Goal: Check status

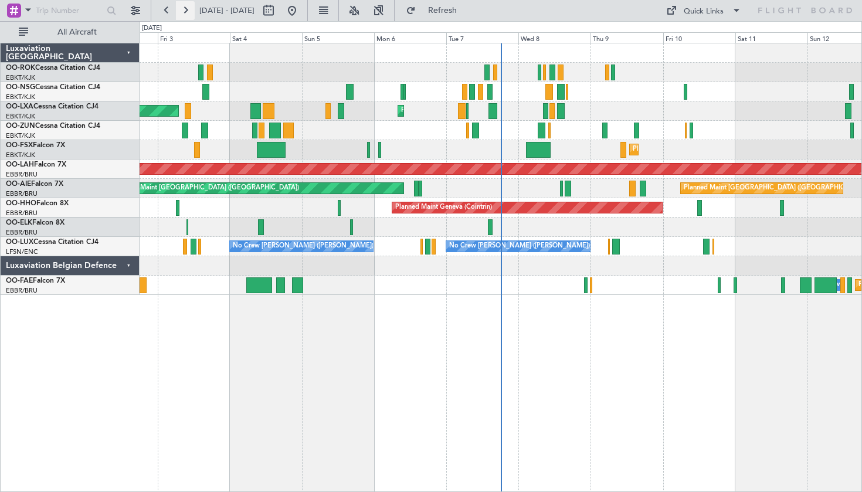
click at [185, 8] on button at bounding box center [185, 10] width 19 height 19
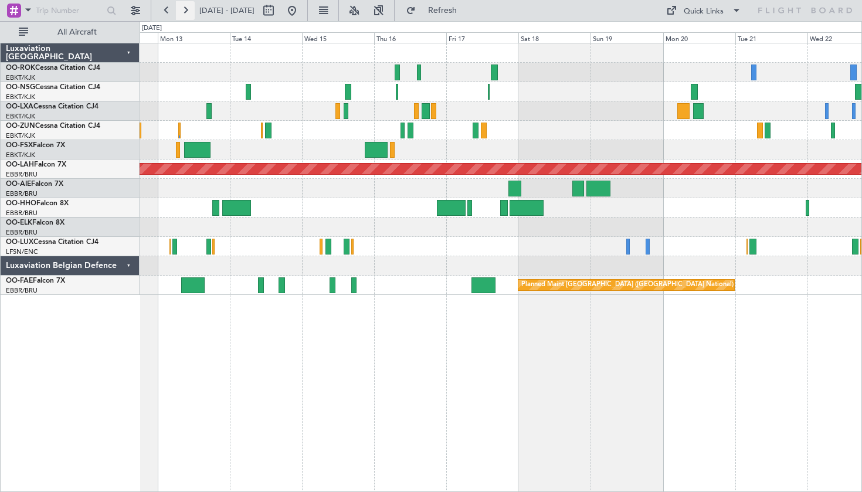
click at [188, 15] on button at bounding box center [185, 10] width 19 height 19
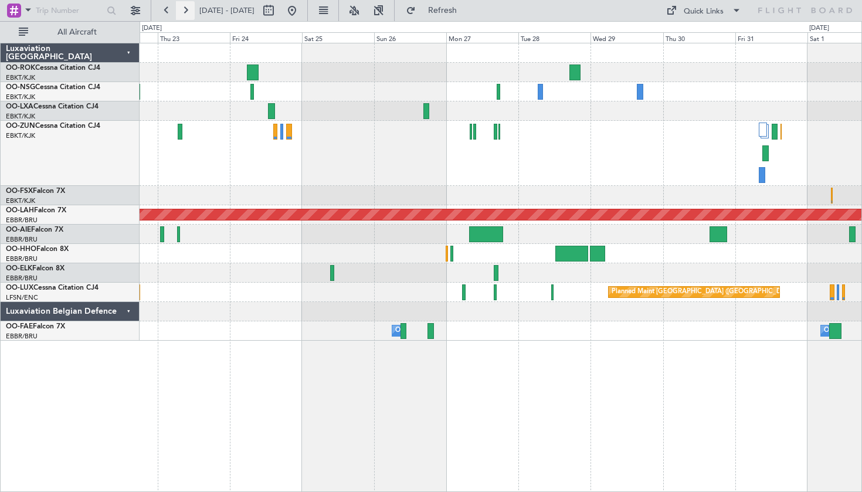
click at [190, 8] on button at bounding box center [185, 10] width 19 height 19
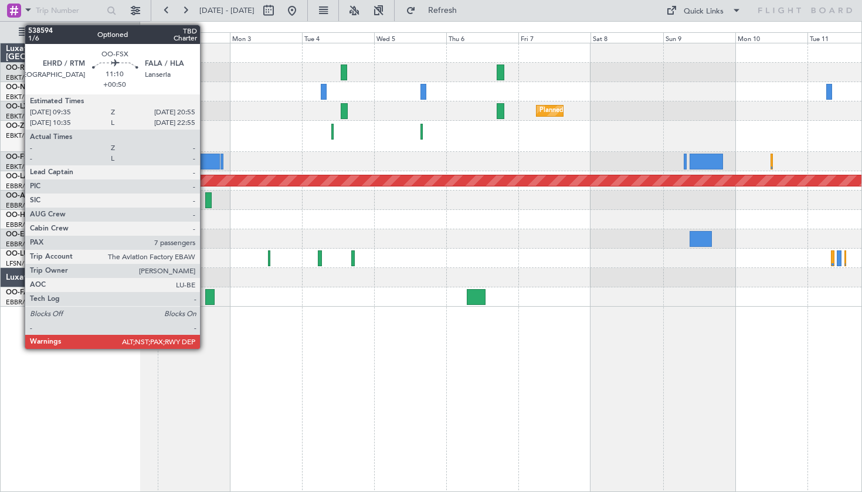
click at [205, 159] on div at bounding box center [203, 162] width 35 height 16
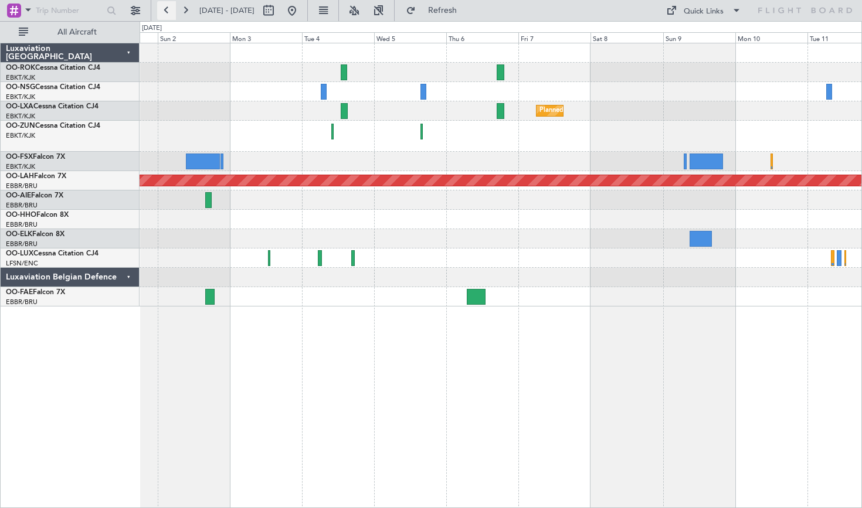
click at [170, 1] on button at bounding box center [166, 10] width 19 height 19
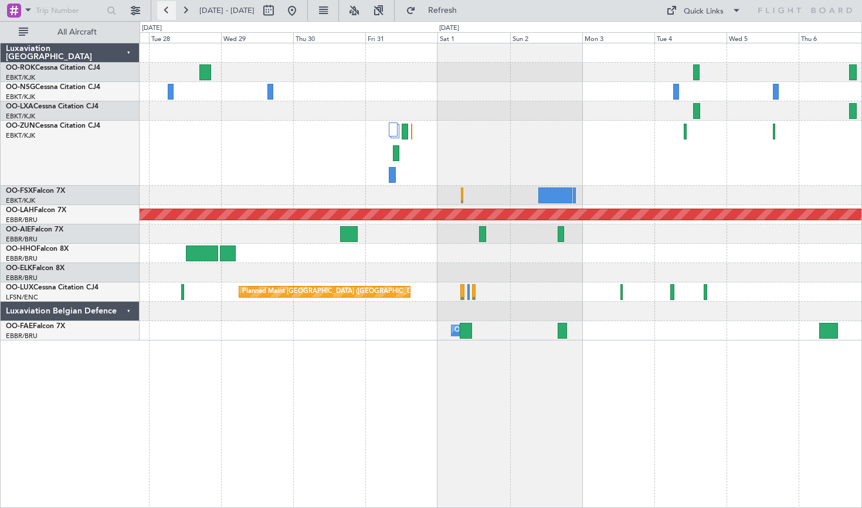
click at [170, 1] on button at bounding box center [166, 10] width 19 height 19
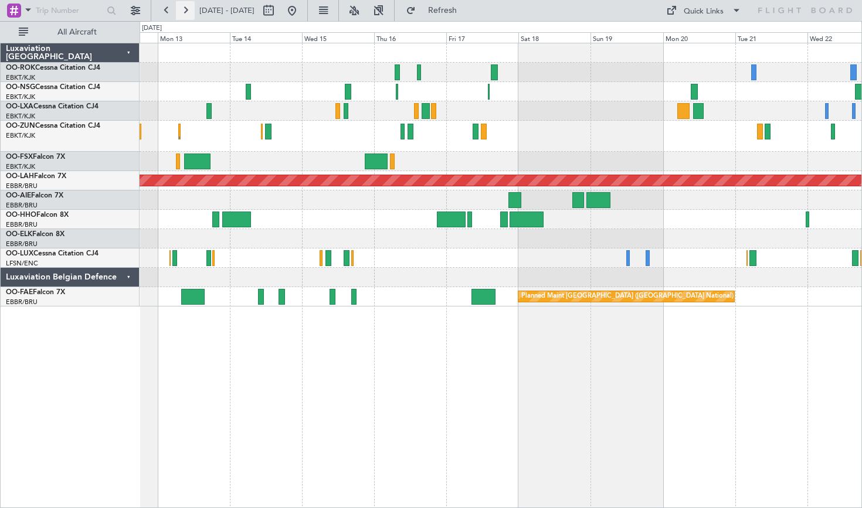
click at [189, 5] on button at bounding box center [185, 10] width 19 height 19
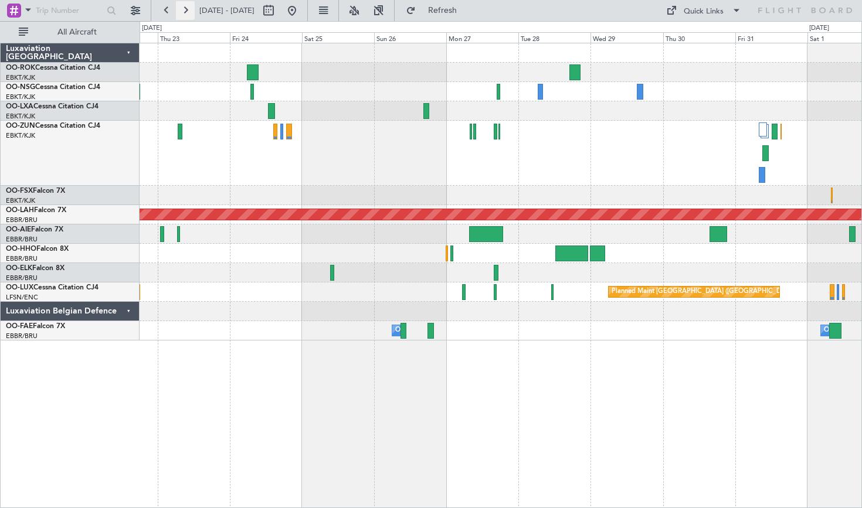
click at [189, 5] on button at bounding box center [185, 10] width 19 height 19
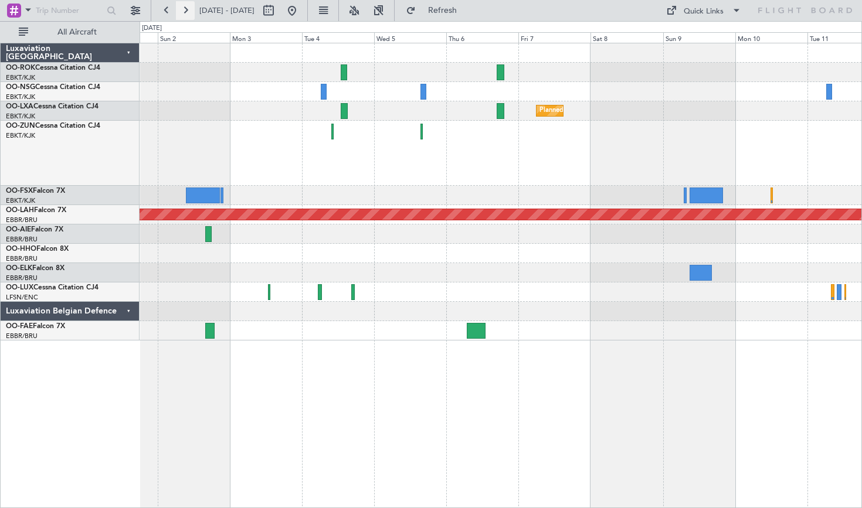
click at [189, 5] on button at bounding box center [185, 10] width 19 height 19
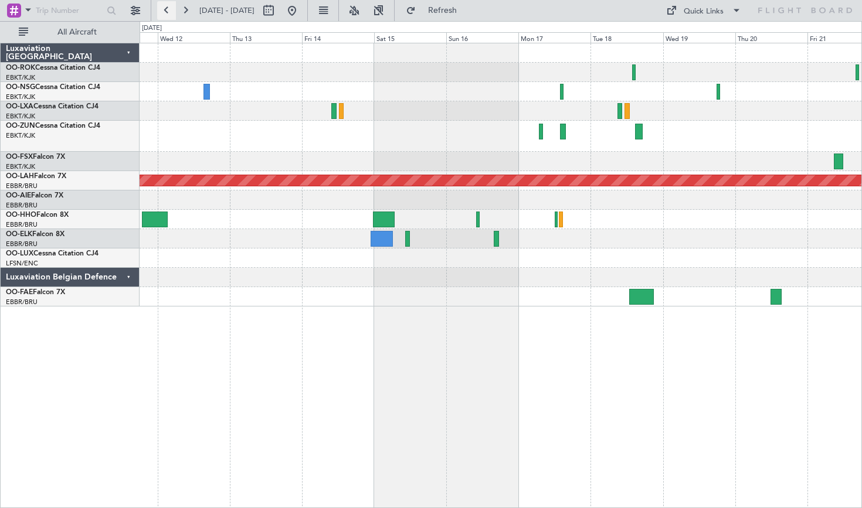
click at [166, 10] on button at bounding box center [166, 10] width 19 height 19
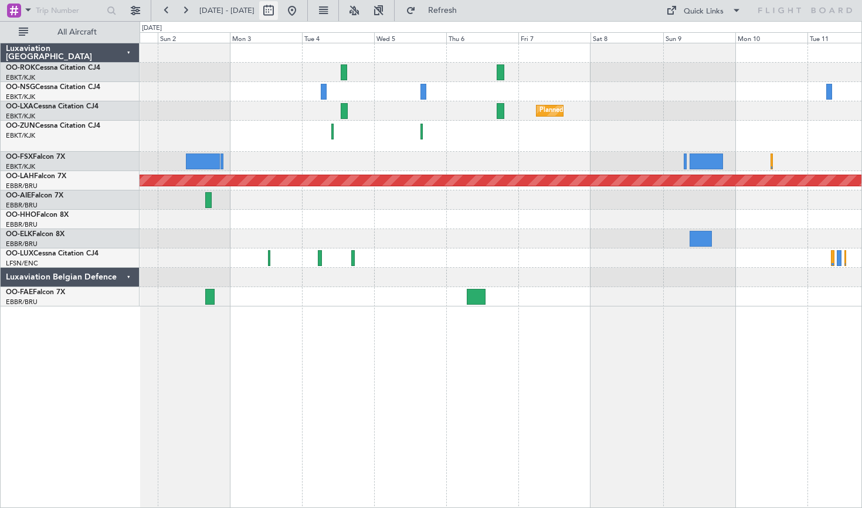
click at [278, 12] on button at bounding box center [268, 10] width 19 height 19
select select "11"
select select "2025"
